Goal: Transaction & Acquisition: Purchase product/service

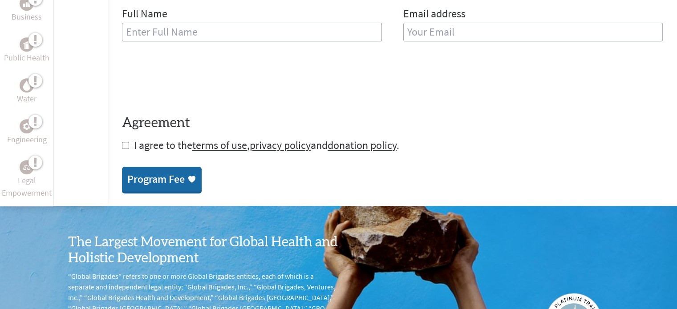
scroll to position [400, 0]
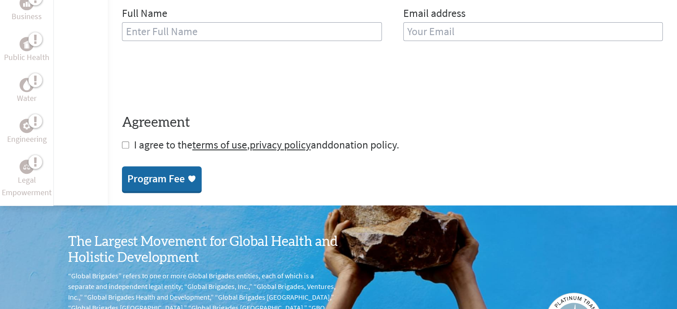
click at [359, 147] on link "donation policy" at bounding box center [362, 145] width 69 height 14
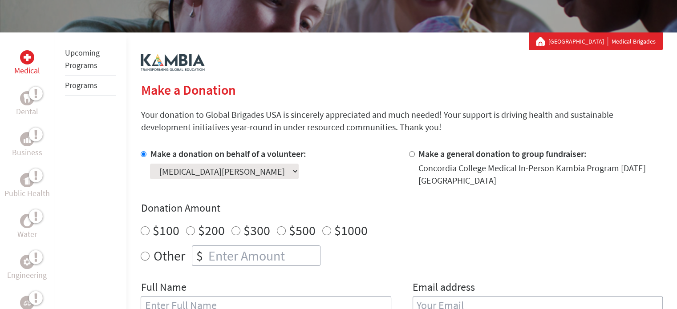
scroll to position [133, 0]
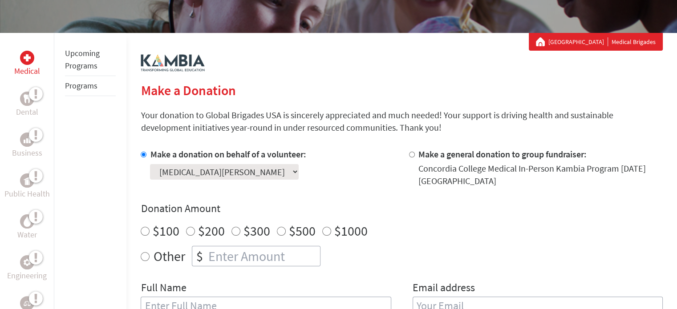
click at [413, 154] on input "Make a general donation to group fundraiser:" at bounding box center [412, 155] width 6 height 6
radio input "true"
click at [142, 154] on input "Make a donation on behalf of a volunteer:" at bounding box center [144, 155] width 6 height 6
radio input "true"
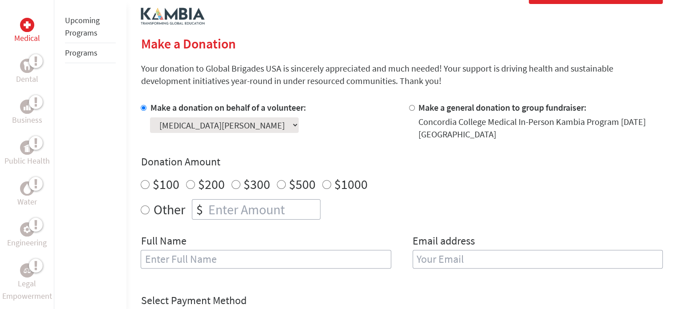
scroll to position [179, 0]
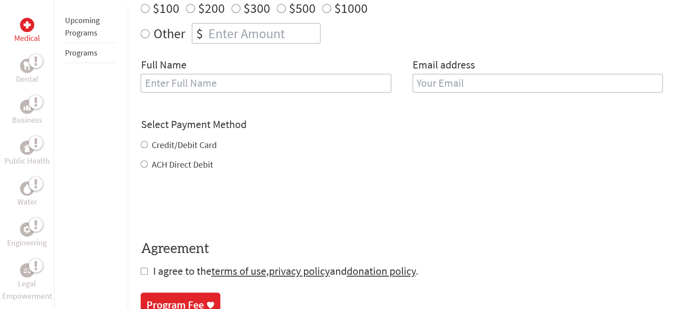
scroll to position [490, 0]
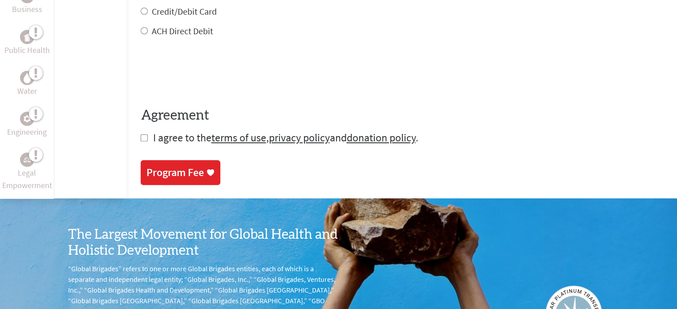
click at [187, 175] on div "Program Fee" at bounding box center [174, 173] width 57 height 14
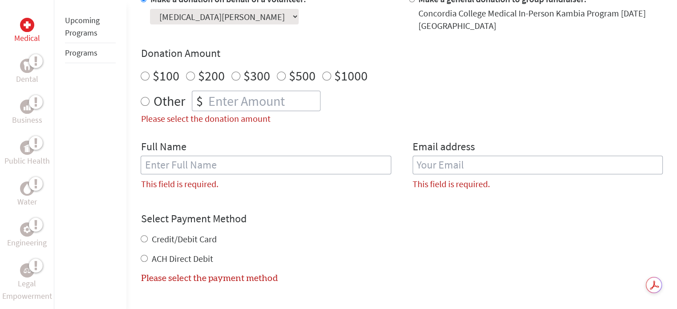
scroll to position [281, 0]
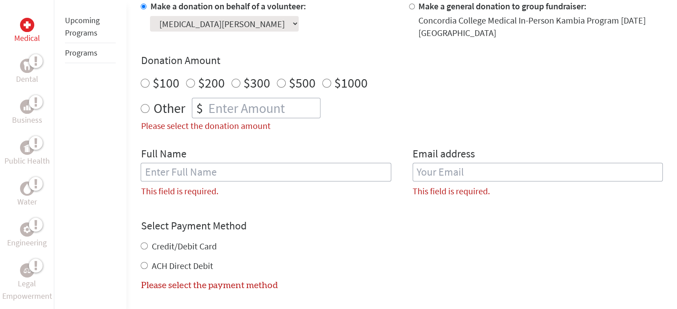
scroll to position [490, 0]
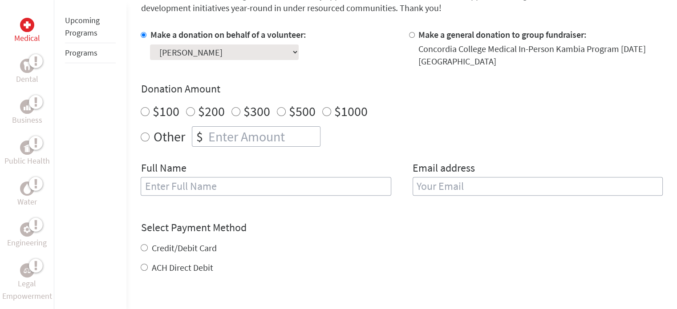
scroll to position [252, 0]
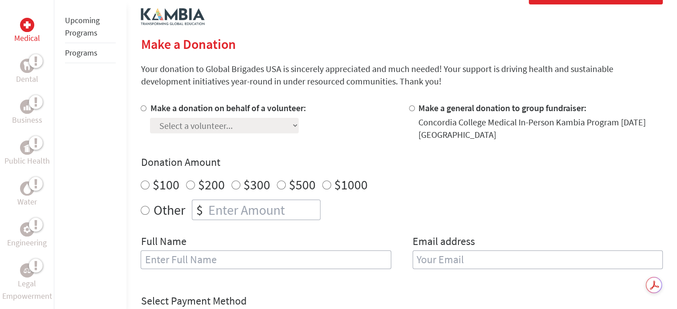
scroll to position [178, 0]
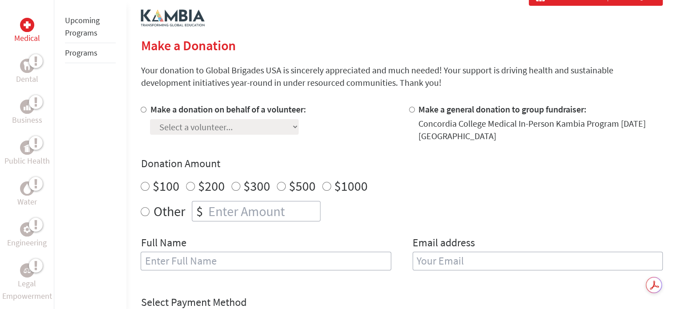
click at [143, 110] on input "Make a donation on behalf of a volunteer:" at bounding box center [144, 110] width 6 height 6
radio input "true"
click at [172, 123] on select "Select a volunteer... Amanda Tracy Andie Sandman Annika Johnson Bethany Timm Ca…" at bounding box center [224, 127] width 149 height 16
